Goal: Find specific page/section: Find specific page/section

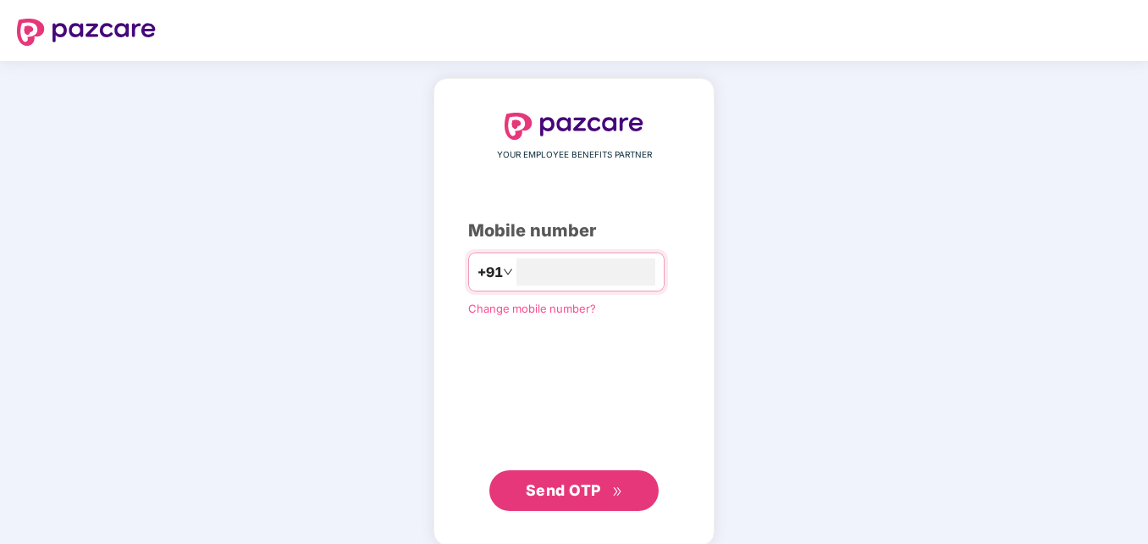
type input "**********"
click at [635, 187] on div "**********" at bounding box center [574, 312] width 212 height 398
click at [553, 482] on span "Send OTP" at bounding box center [563, 488] width 75 height 18
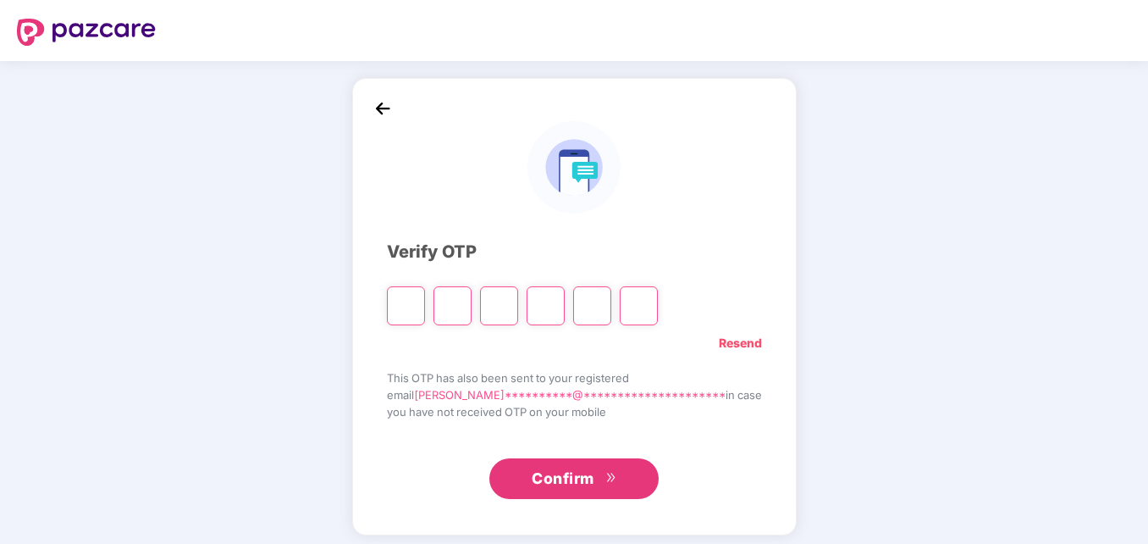
type input "*"
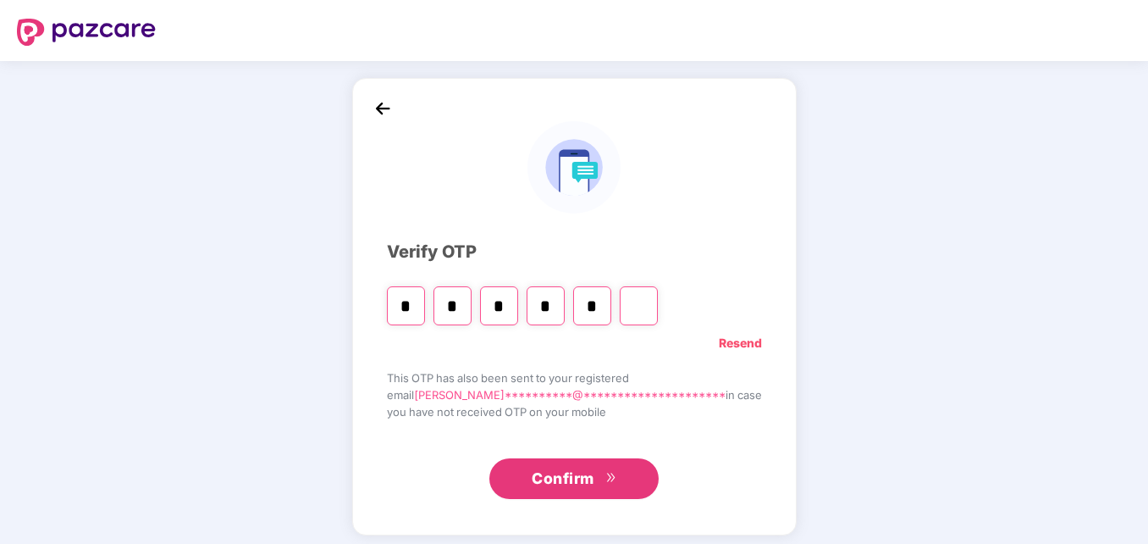
type input "*"
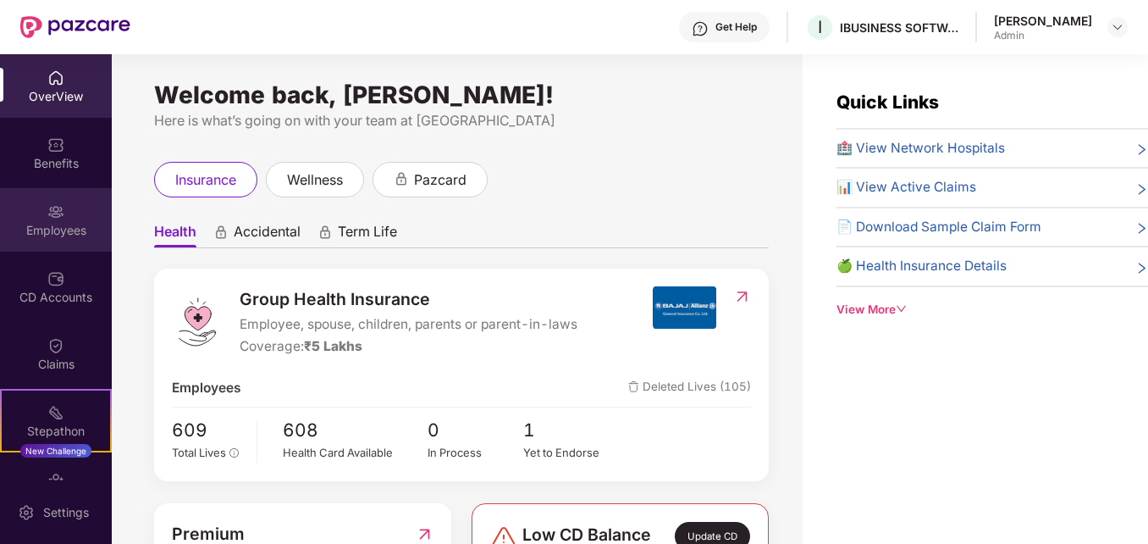
click at [39, 223] on div "Employees" at bounding box center [56, 230] width 112 height 17
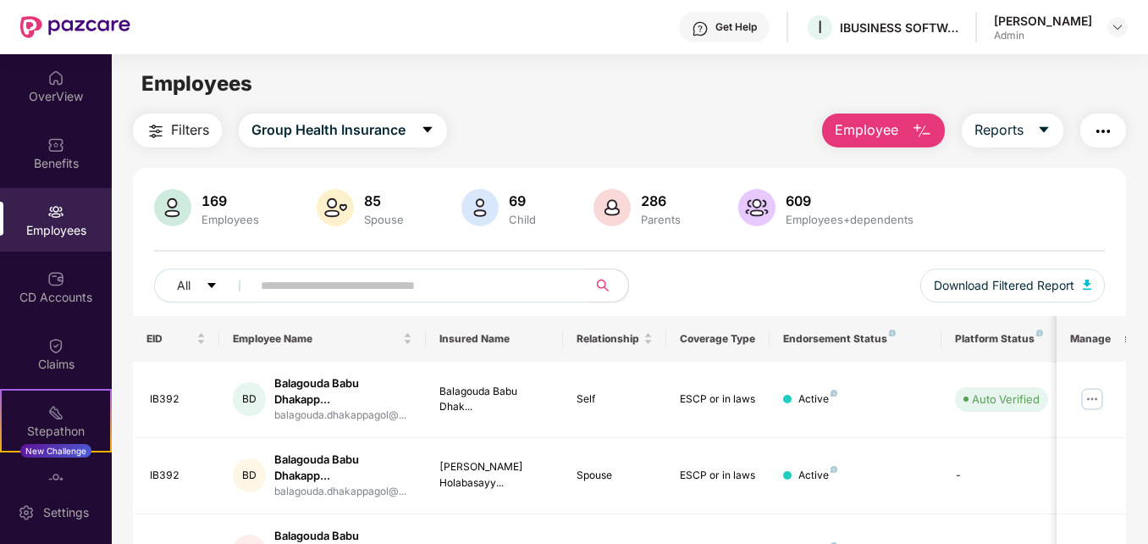
drag, startPoint x: 1146, startPoint y: 248, endPoint x: 1140, endPoint y: 307, distance: 58.7
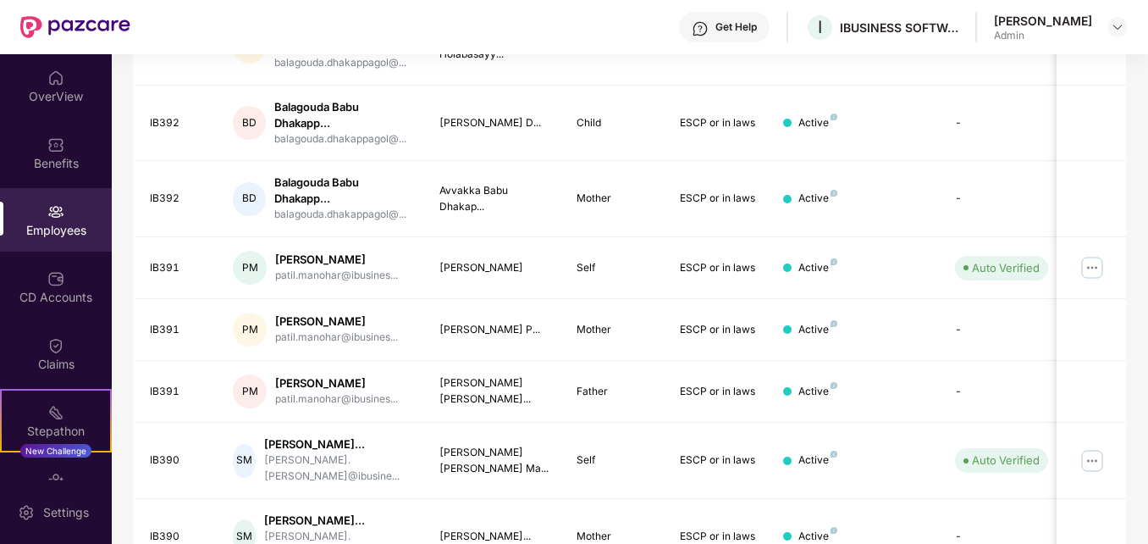
click at [1145, 194] on div "Filters Group Health Insurance Employee Reports 169 Employees 85 Spouse 69 Chil…" at bounding box center [630, 198] width 1036 height 1027
click at [1144, 148] on div "Filters Group Health Insurance Employee Reports 169 Employees 85 Spouse 69 Chil…" at bounding box center [630, 198] width 1036 height 1027
click at [47, 235] on div "Employees" at bounding box center [56, 230] width 112 height 17
click at [1136, 153] on div "Filters Group Health Insurance Employee Reports 169 Employees 85 Spouse 69 Chil…" at bounding box center [630, 198] width 1036 height 1027
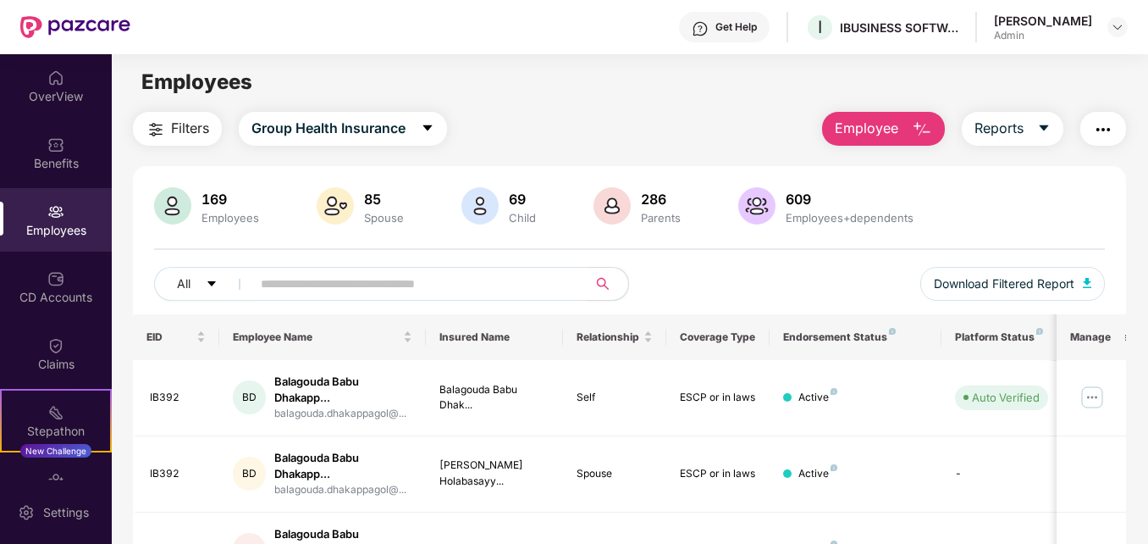
scroll to position [0, 0]
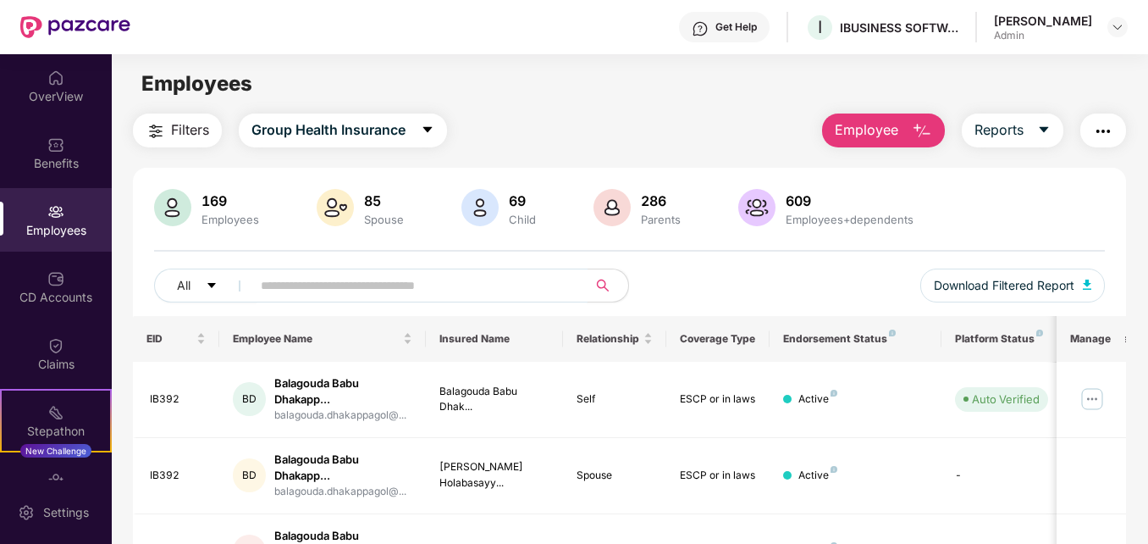
click at [440, 290] on input "text" at bounding box center [412, 285] width 303 height 25
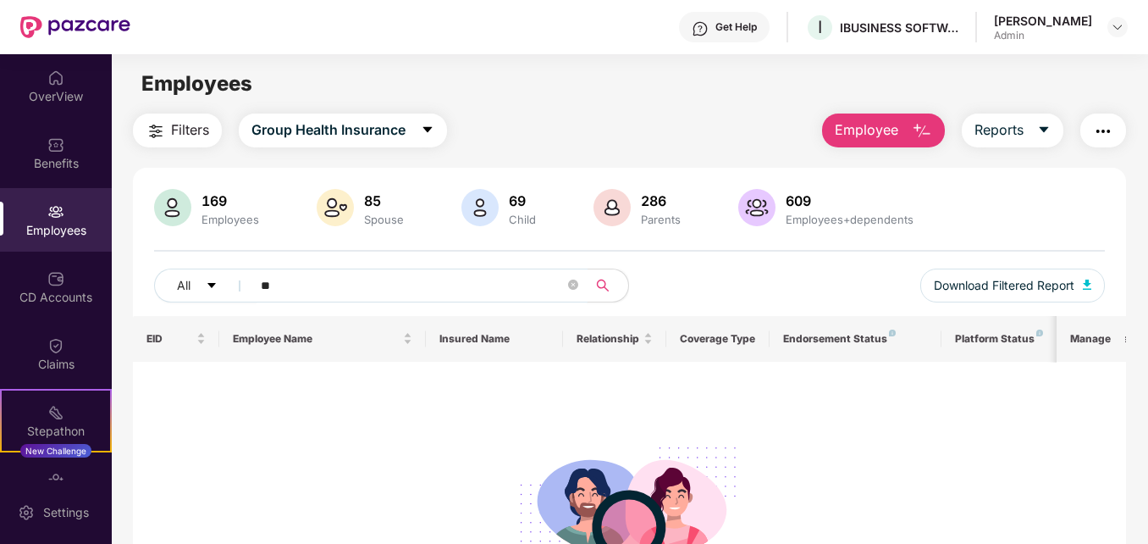
type input "*"
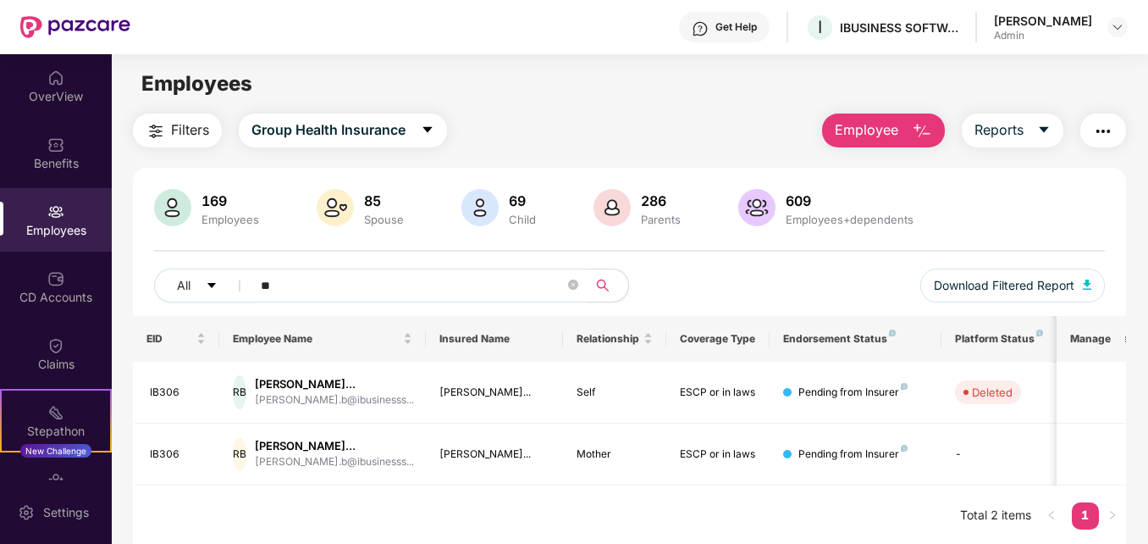
type input "*"
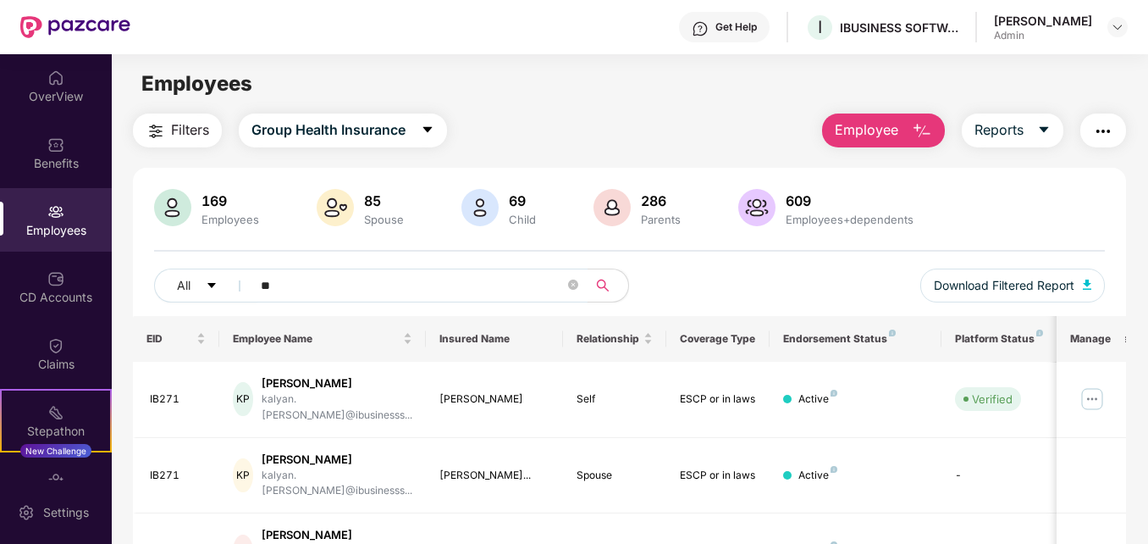
type input "*"
